Goal: Information Seeking & Learning: Learn about a topic

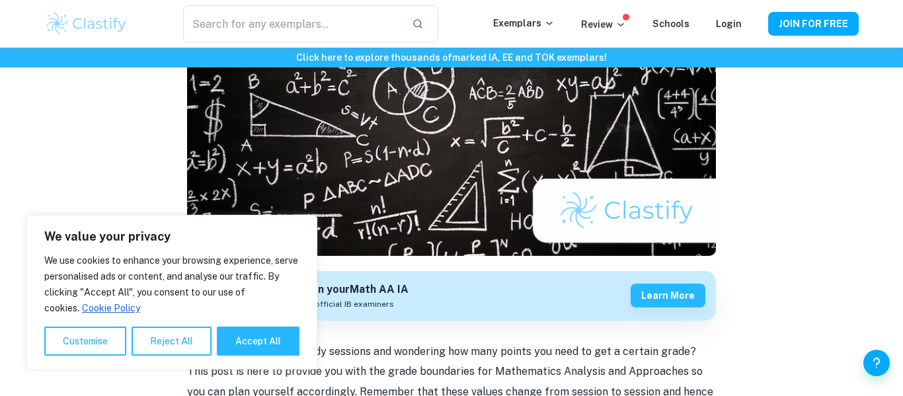
scroll to position [323, 0]
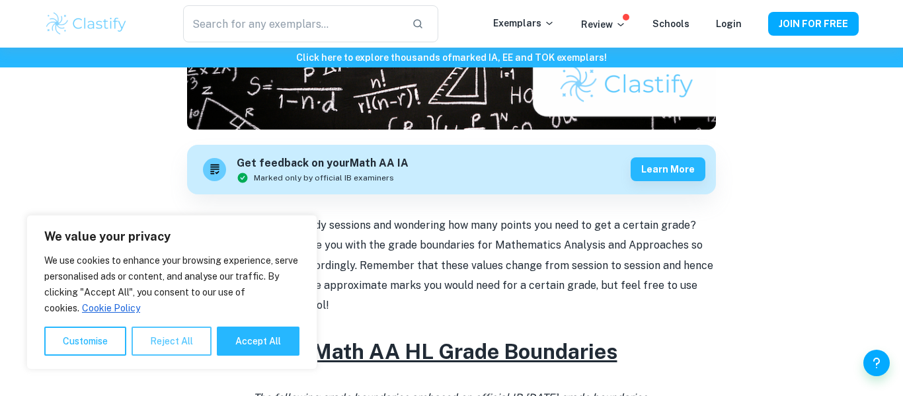
click at [162, 328] on button "Reject All" at bounding box center [172, 341] width 80 height 29
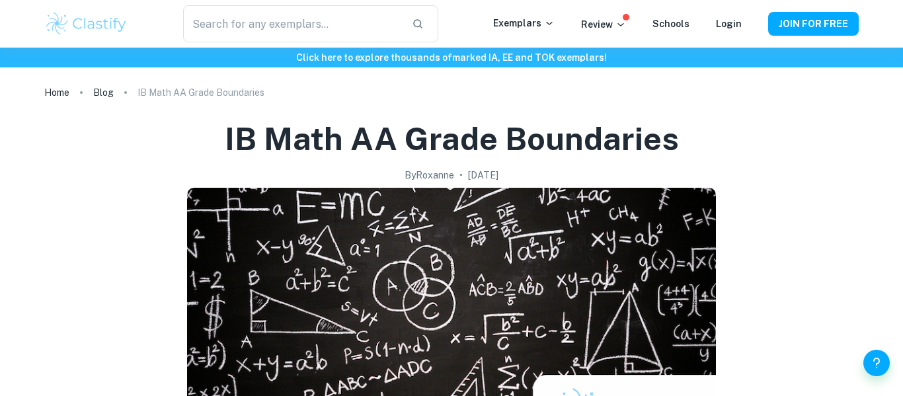
scroll to position [3, 0]
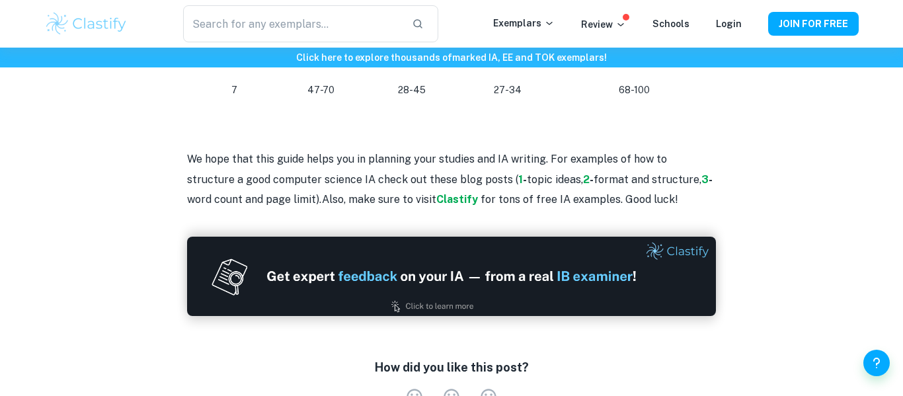
scroll to position [1548, 0]
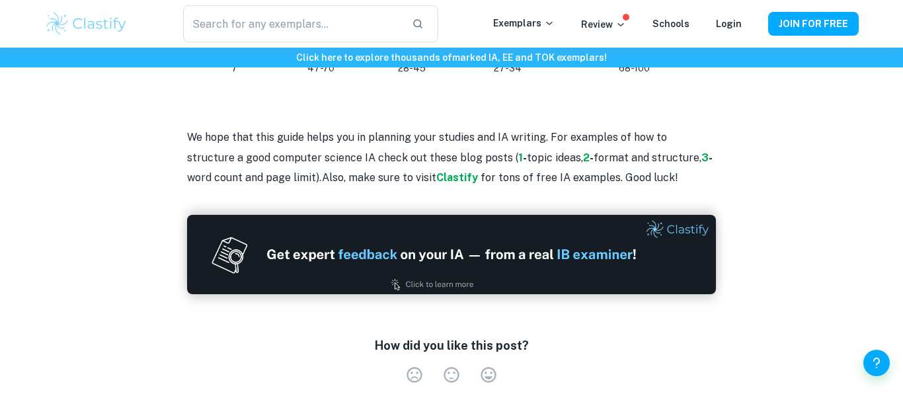
click at [338, 168] on p "We hope that this guide helps you in planning your studies and IA writing. For …" at bounding box center [451, 158] width 529 height 60
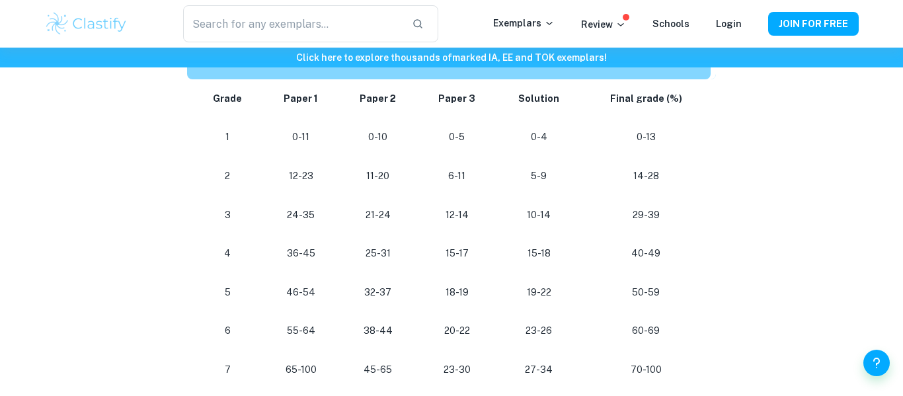
scroll to position [0, 0]
